Goal: Transaction & Acquisition: Purchase product/service

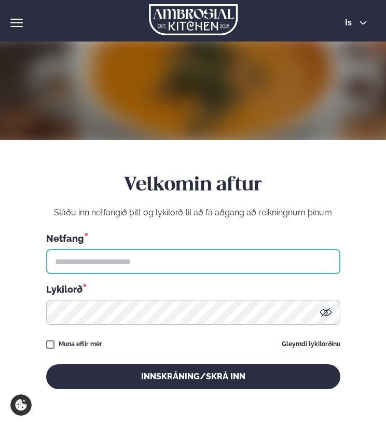
click at [163, 259] on input "text" at bounding box center [193, 261] width 295 height 25
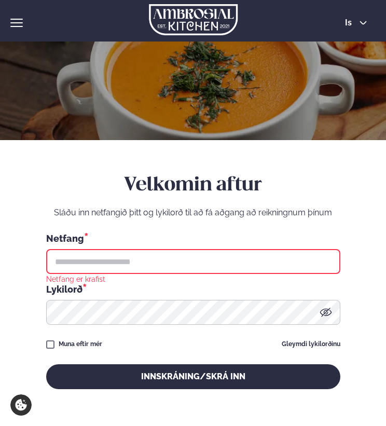
click at [106, 271] on input "text" at bounding box center [193, 261] width 295 height 25
type input "**********"
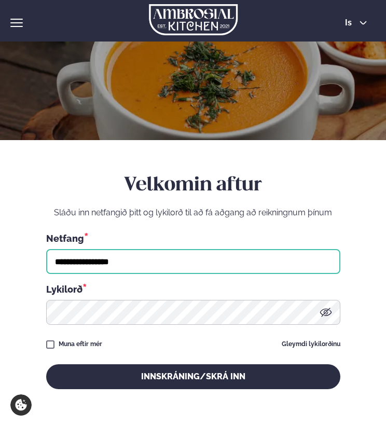
click at [46, 365] on button "Innskráning/Skrá inn" at bounding box center [193, 377] width 295 height 25
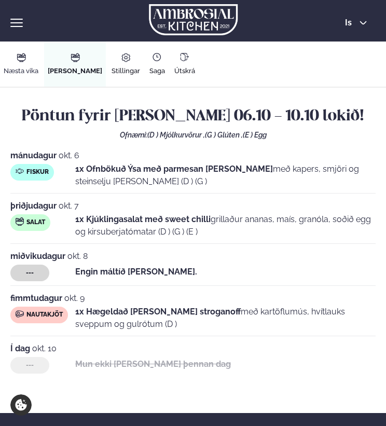
click at [33, 63] on link "Næstu [PERSON_NAME] matseðill Næsta vika" at bounding box center [21, 64] width 42 height 45
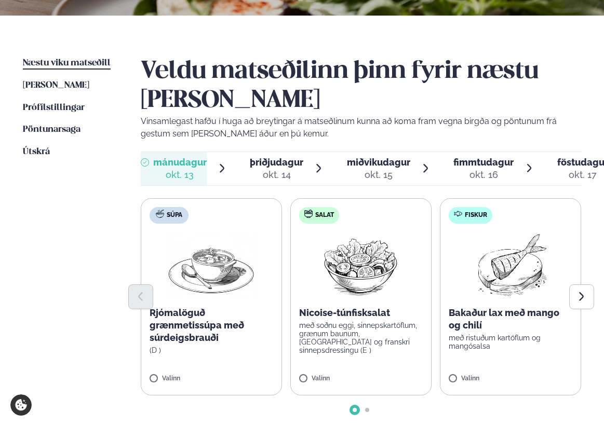
scroll to position [222, 0]
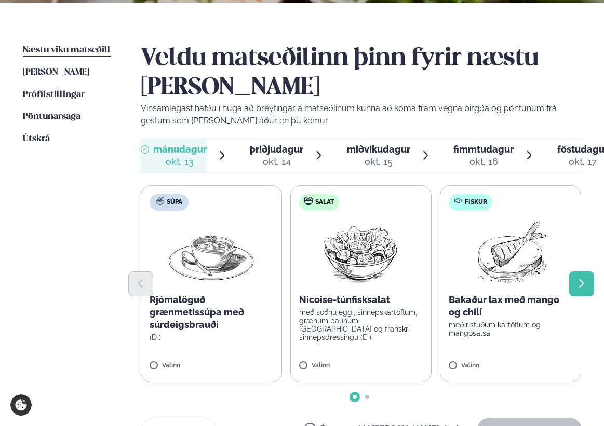
click at [386, 285] on icon "Next slide" at bounding box center [581, 283] width 11 height 11
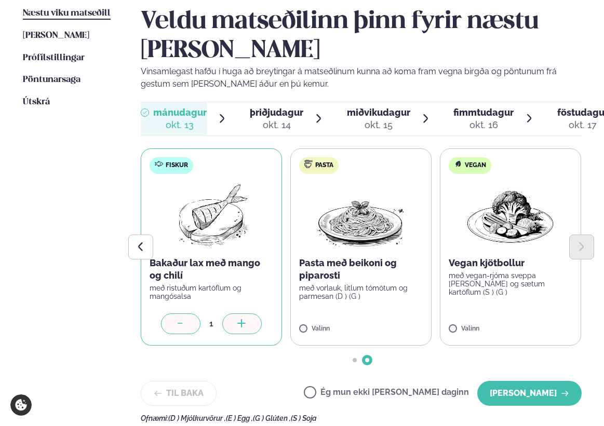
scroll to position [290, 0]
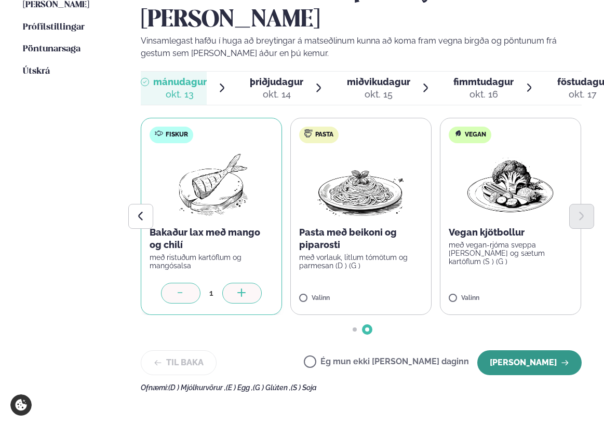
click at [386, 368] on button "[PERSON_NAME]" at bounding box center [529, 363] width 104 height 25
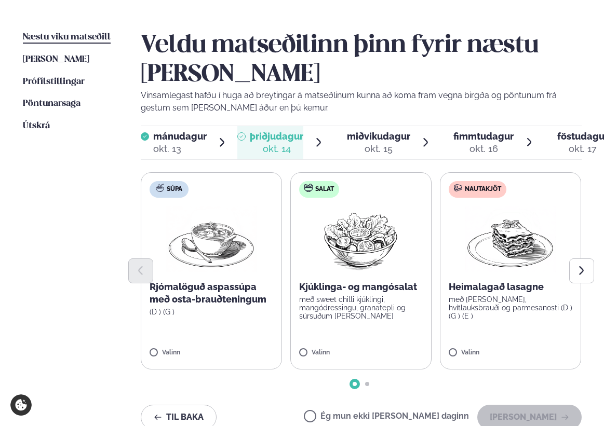
scroll to position [231, 0]
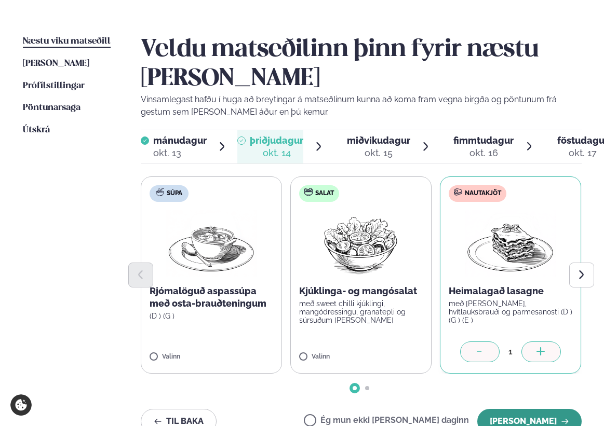
click at [386, 415] on button "[PERSON_NAME]" at bounding box center [529, 421] width 104 height 25
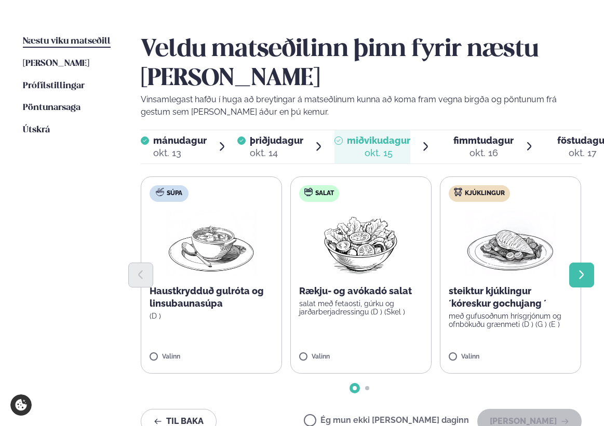
click at [386, 270] on icon "Next slide" at bounding box center [581, 275] width 11 height 11
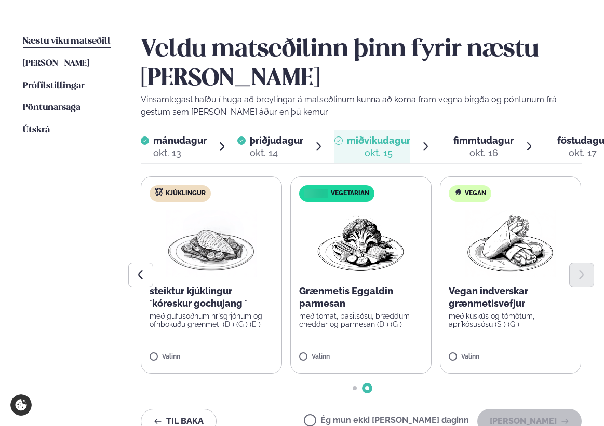
click at [386, 144] on span "fimmtudagur" at bounding box center [484, 140] width 60 height 11
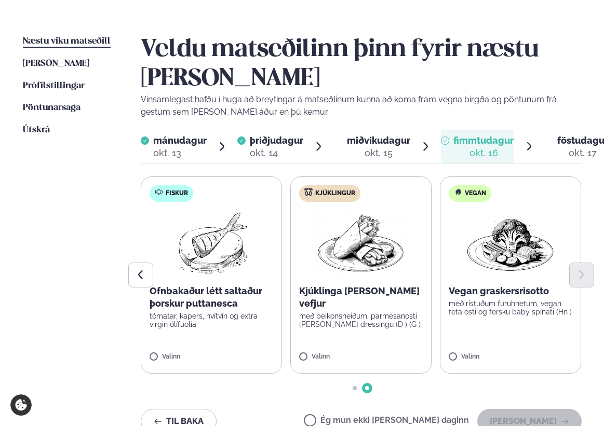
click at [386, 144] on span "miðvikudagur" at bounding box center [378, 140] width 63 height 11
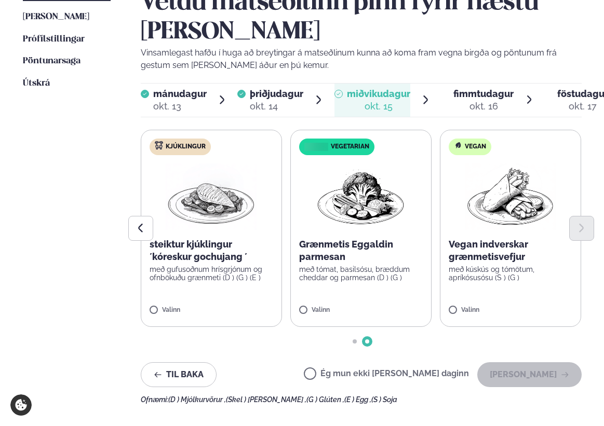
scroll to position [277, 0]
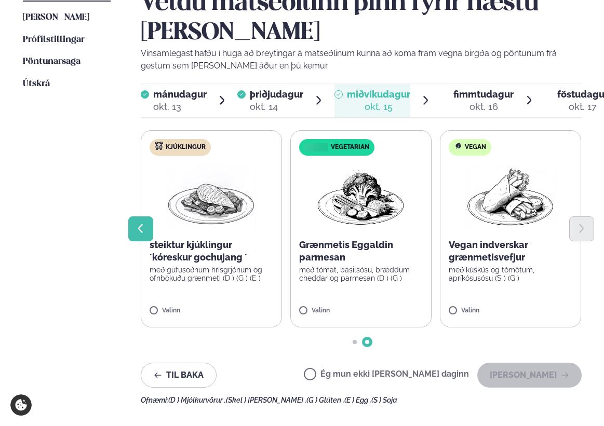
click at [143, 224] on icon "Previous slide" at bounding box center [140, 228] width 11 height 11
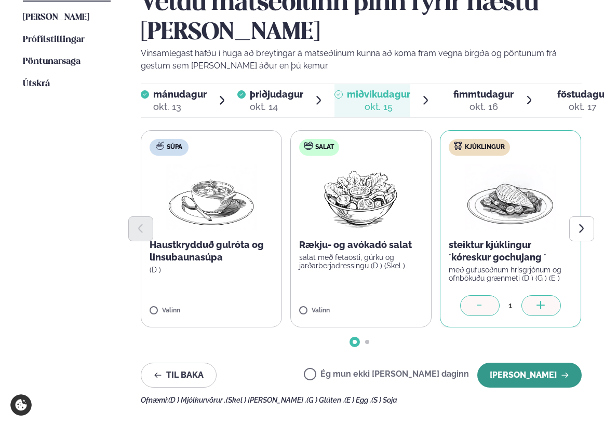
click at [386, 365] on button "[PERSON_NAME]" at bounding box center [529, 375] width 104 height 25
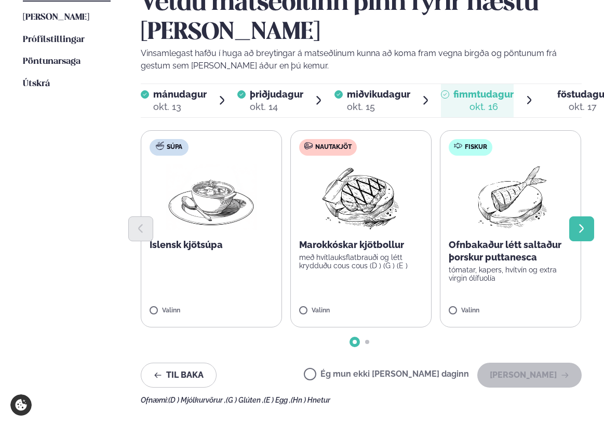
click at [386, 222] on button "Next slide" at bounding box center [581, 229] width 25 height 25
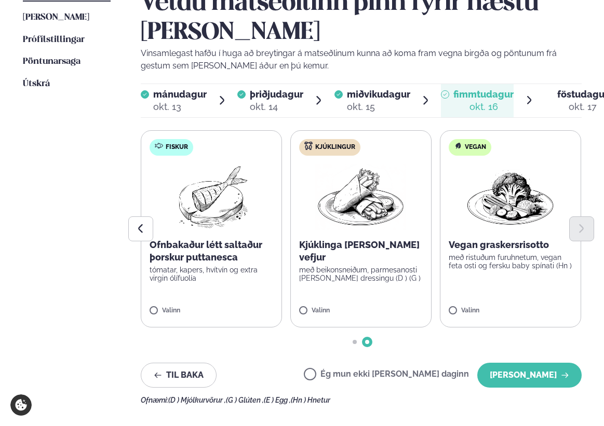
click at [386, 110] on div "okt. 17" at bounding box center [582, 107] width 51 height 12
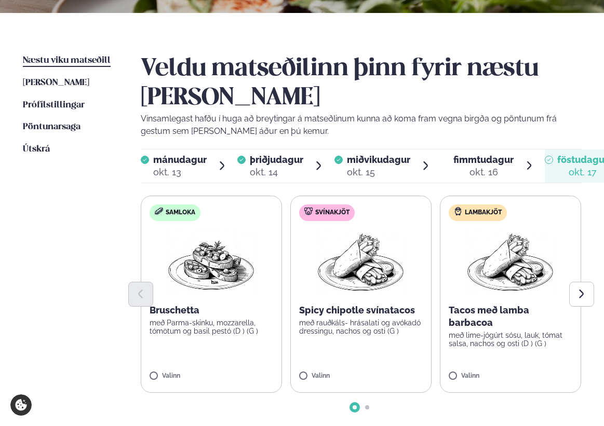
scroll to position [212, 0]
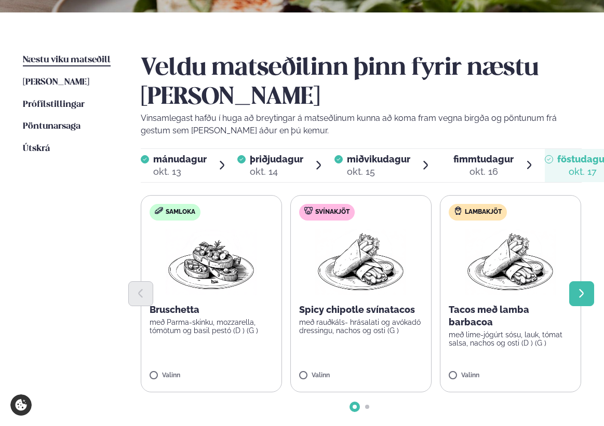
click at [386, 290] on icon "Next slide" at bounding box center [581, 293] width 11 height 11
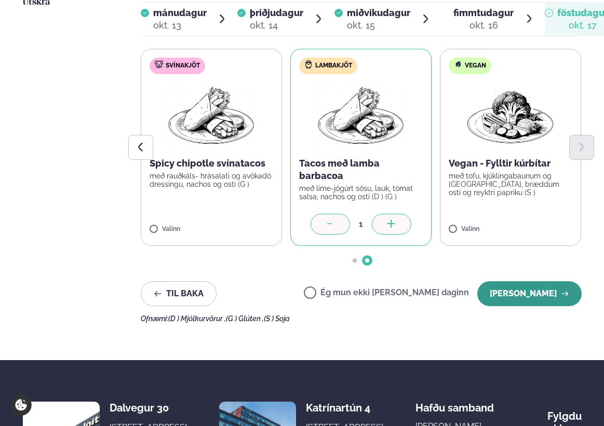
click at [386, 298] on button "[PERSON_NAME]" at bounding box center [529, 294] width 104 height 25
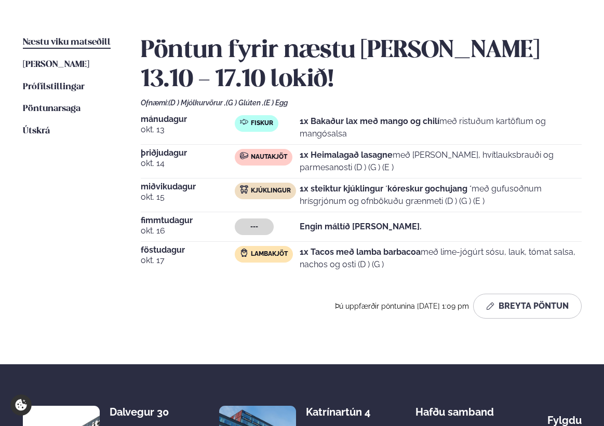
scroll to position [0, 0]
